Goal: Task Accomplishment & Management: Complete application form

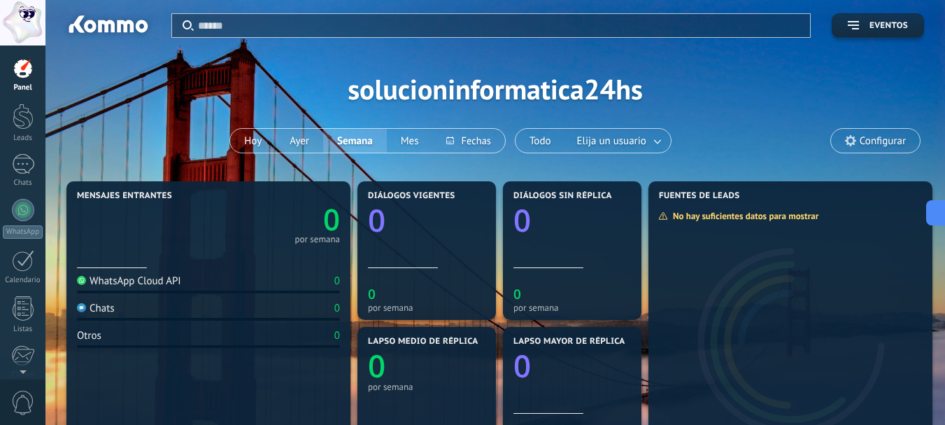
scroll to position [286, 0]
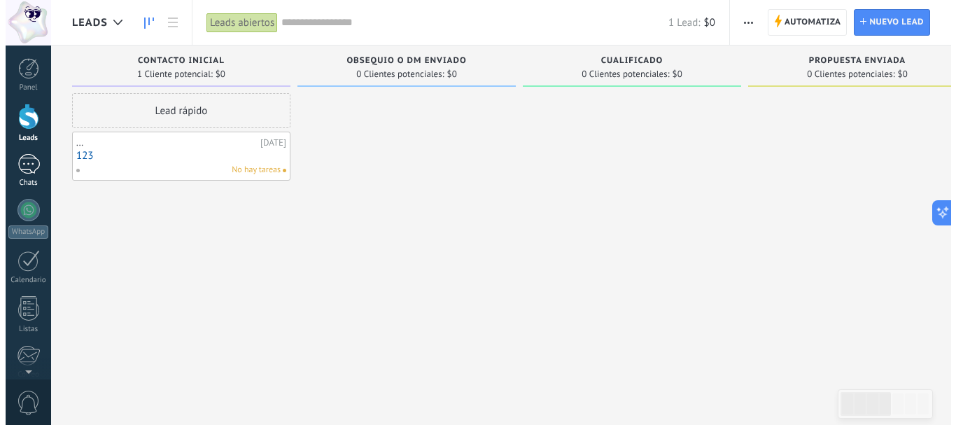
scroll to position [286, 0]
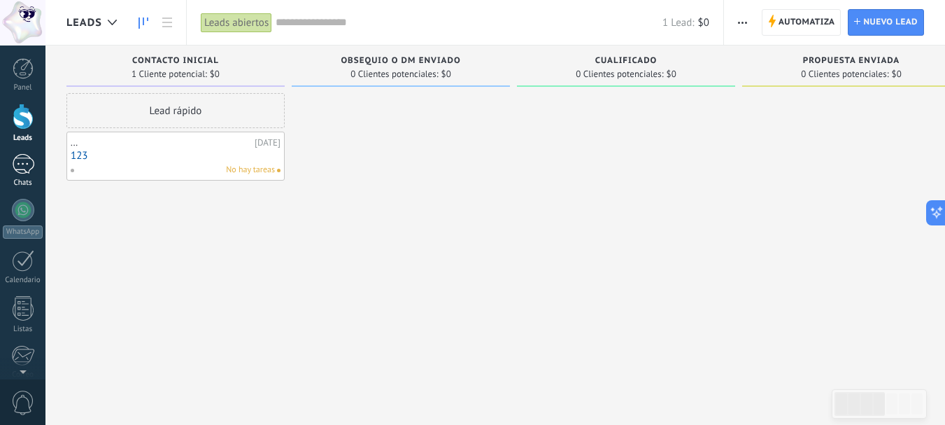
click at [34, 155] on link "Chats" at bounding box center [22, 171] width 45 height 34
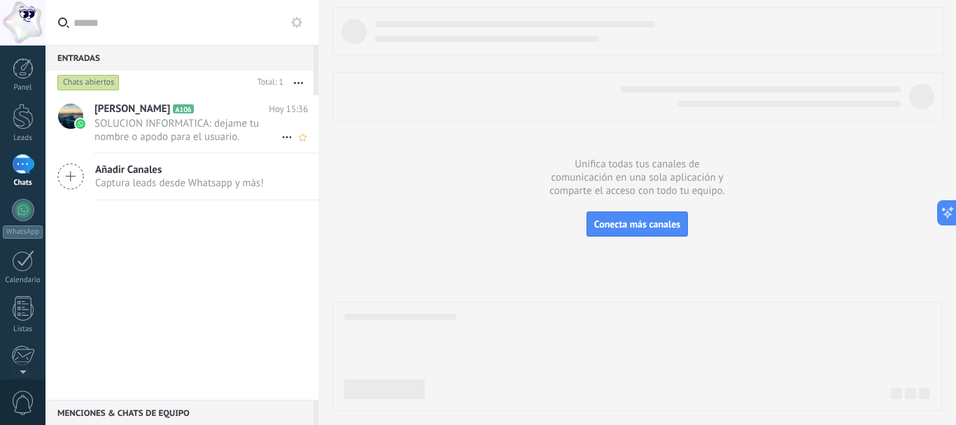
click at [207, 126] on span "SOLUCION INFORMATICA: dejame tu nombre o apodo para el usuario." at bounding box center [187, 130] width 187 height 27
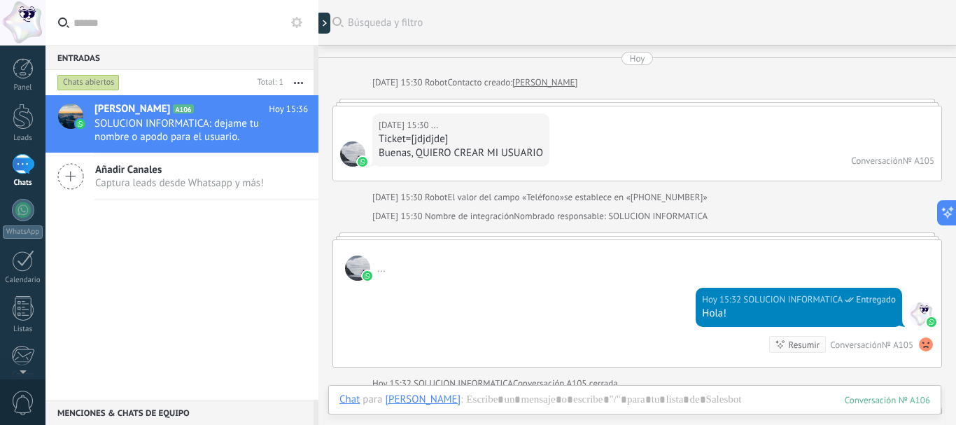
click at [919, 350] on use at bounding box center [926, 344] width 14 height 14
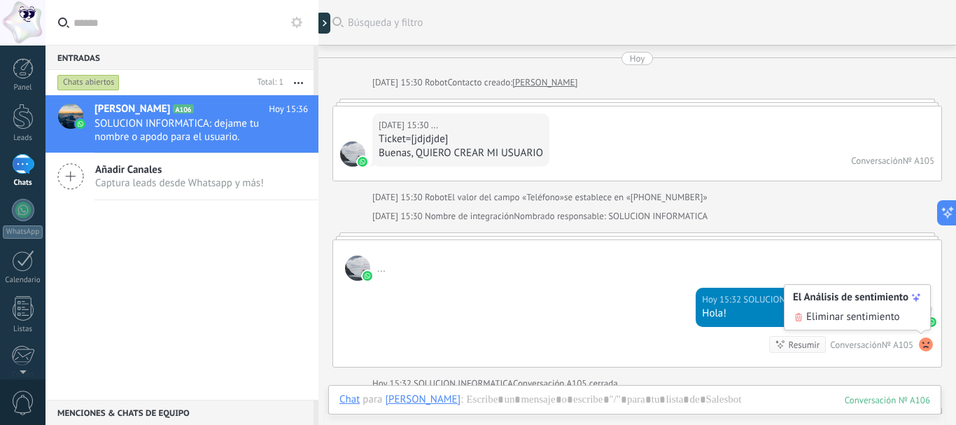
click at [582, 298] on div "Hoy 15:32 SOLUCION INFORMATICA Entregado Hola! Resumir Resumir Conversación № A…" at bounding box center [637, 324] width 608 height 86
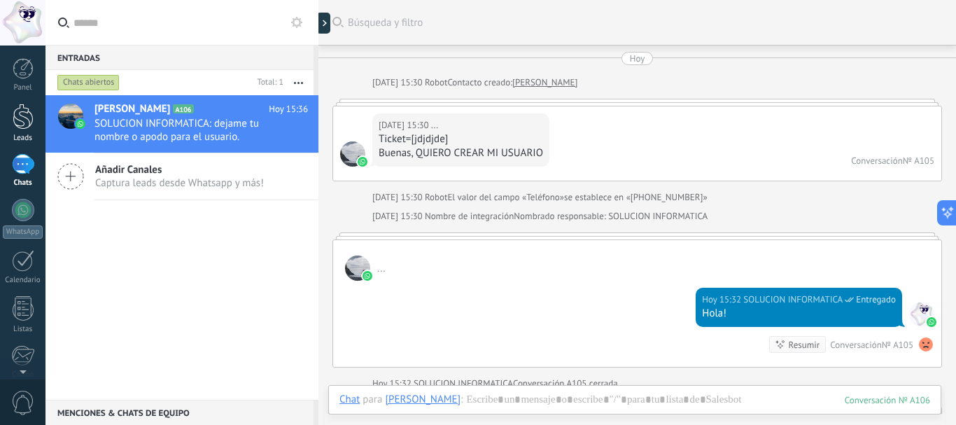
click at [20, 132] on link "Leads" at bounding box center [22, 123] width 45 height 39
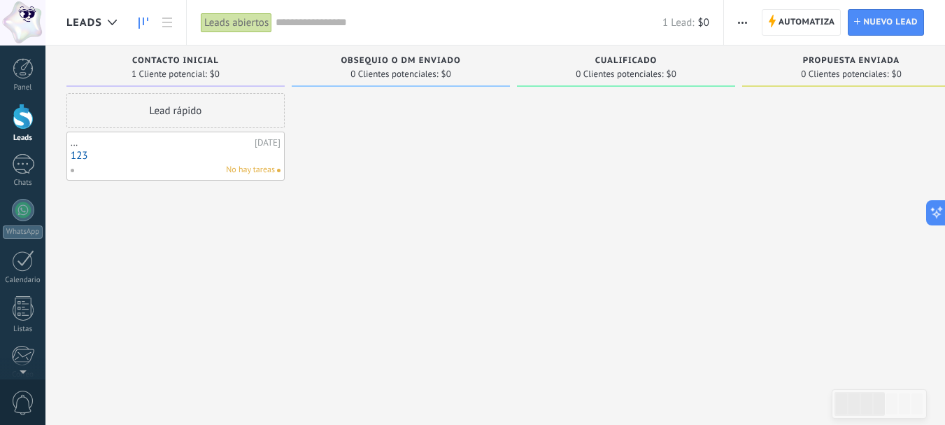
click at [192, 99] on div "Lead rápido" at bounding box center [175, 110] width 218 height 35
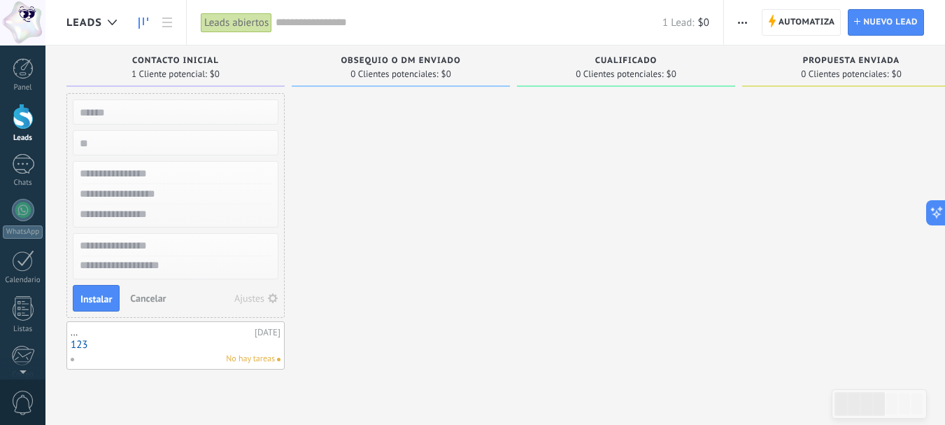
click at [118, 136] on input "numeric" at bounding box center [174, 143] width 204 height 20
click at [158, 172] on input "text" at bounding box center [174, 174] width 204 height 20
click at [160, 189] on input "text" at bounding box center [174, 194] width 204 height 20
click at [159, 220] on input "text" at bounding box center [174, 214] width 204 height 20
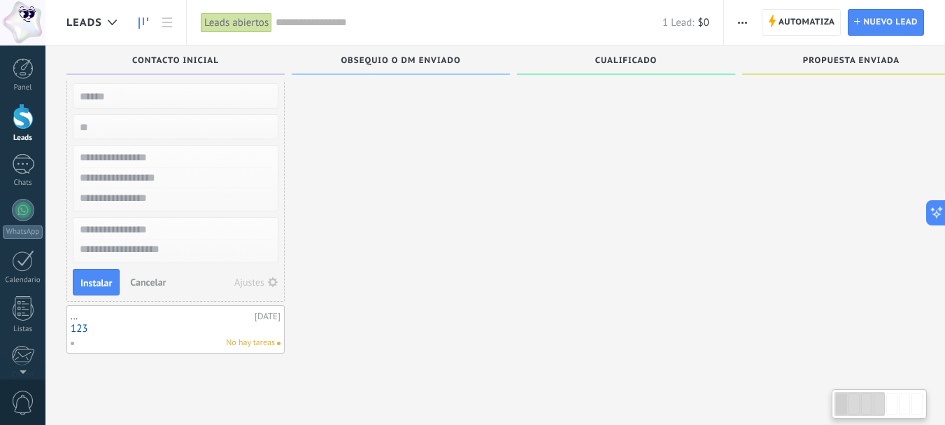
scroll to position [24, 0]
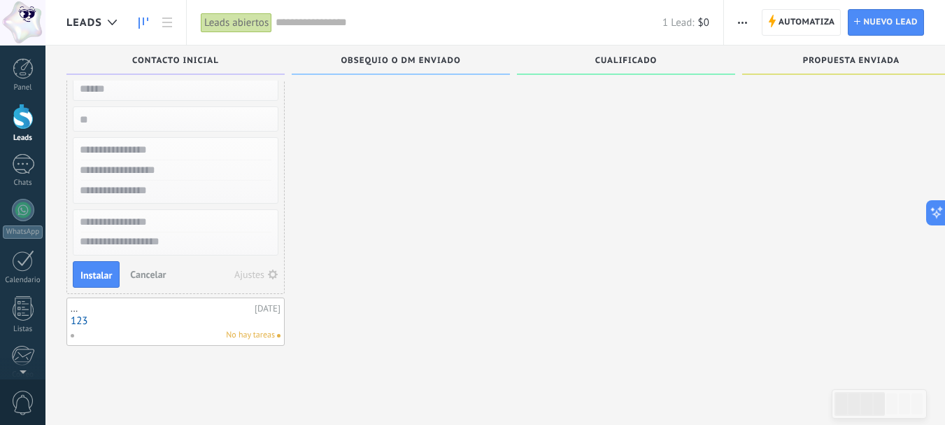
click at [363, 140] on div at bounding box center [401, 207] width 218 height 276
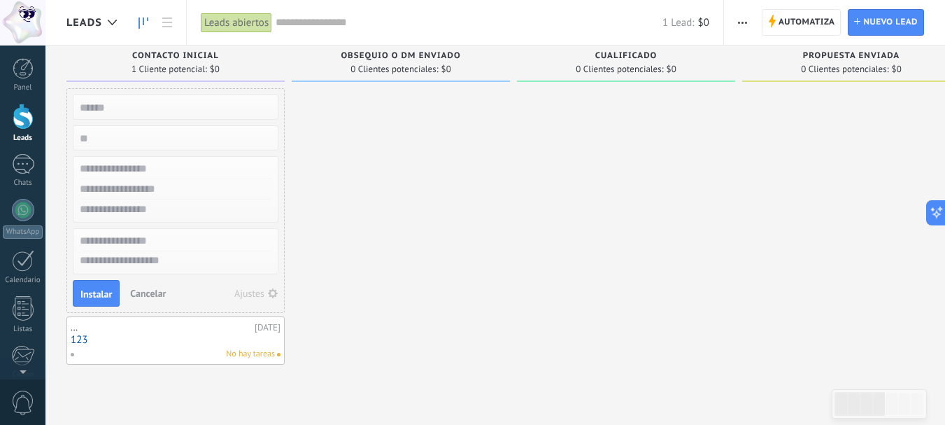
scroll to position [0, 0]
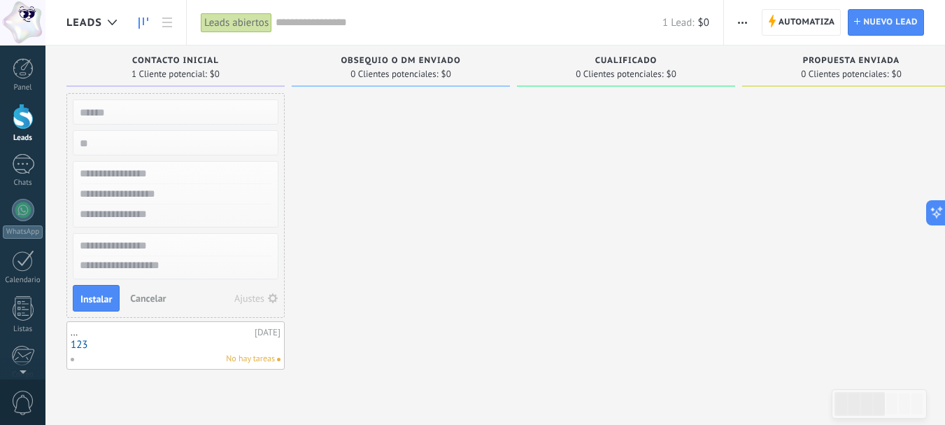
click at [452, 224] on div at bounding box center [401, 231] width 218 height 276
click at [448, 222] on div at bounding box center [401, 231] width 218 height 276
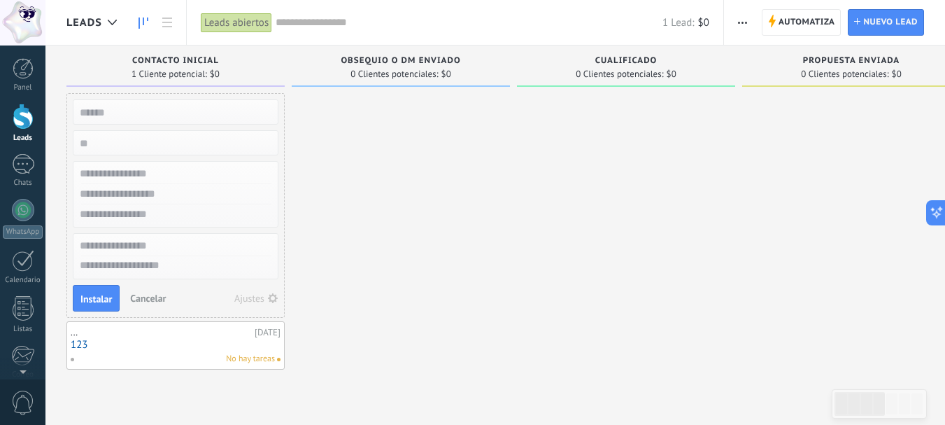
click at [448, 222] on div at bounding box center [401, 231] width 218 height 276
click at [162, 295] on span "Cancelar" at bounding box center [148, 298] width 36 height 13
